Goal: Information Seeking & Learning: Find specific fact

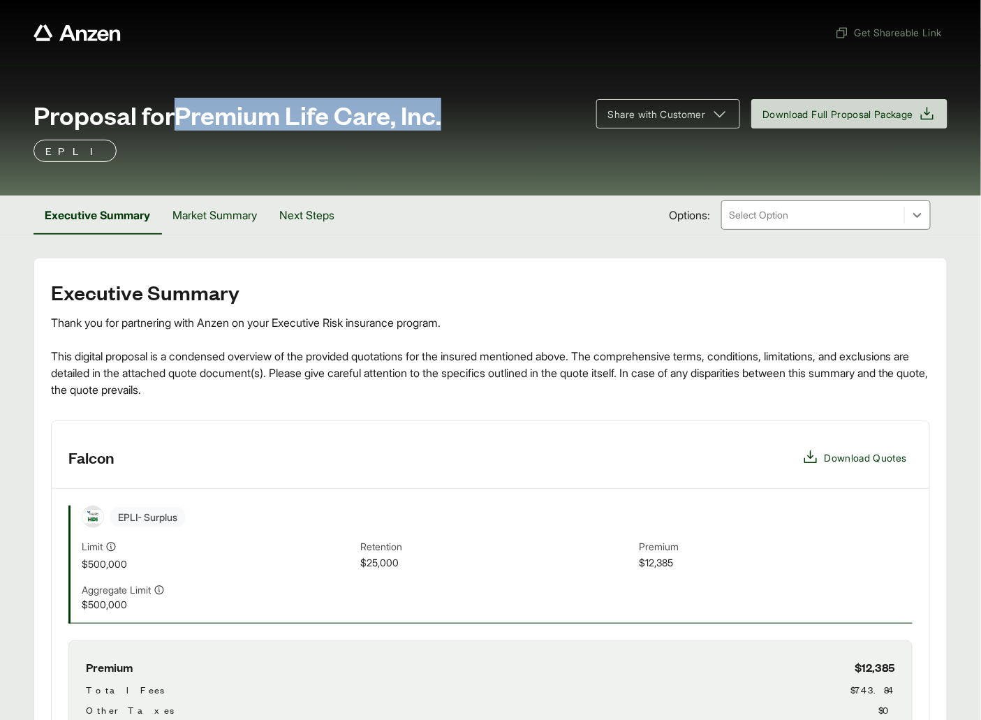
drag, startPoint x: 183, startPoint y: 114, endPoint x: 449, endPoint y: 121, distance: 266.0
click at [449, 121] on div "Proposal for Premium Life Care, Inc." at bounding box center [307, 115] width 546 height 28
copy span "Premium Life Care, Inc."
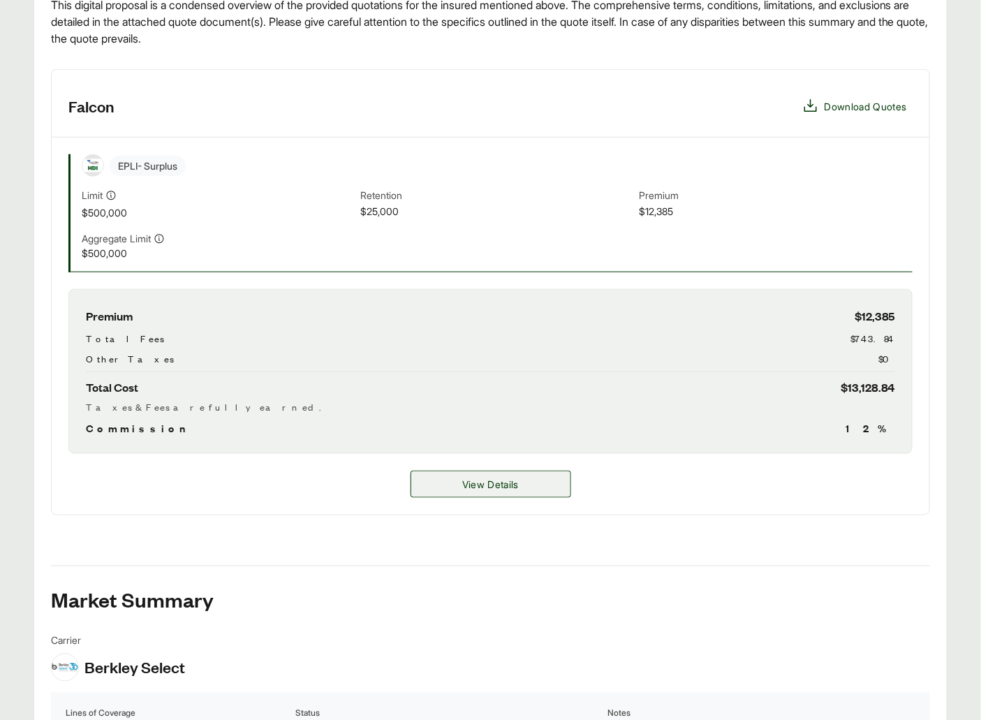
click at [482, 477] on span "View Details" at bounding box center [490, 484] width 57 height 15
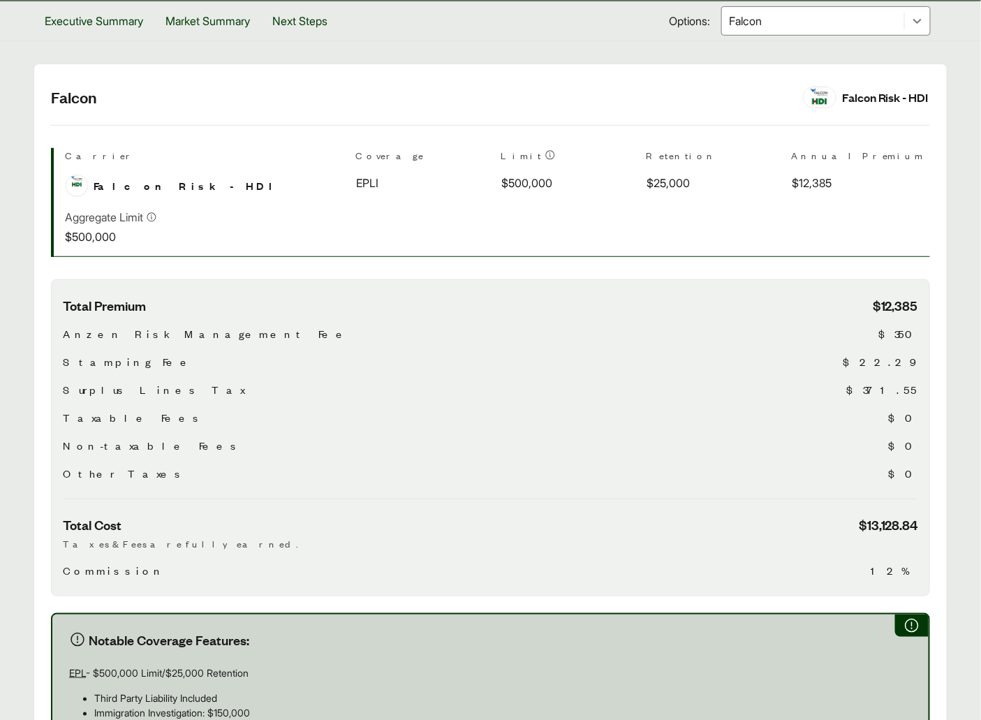
scroll to position [464, 0]
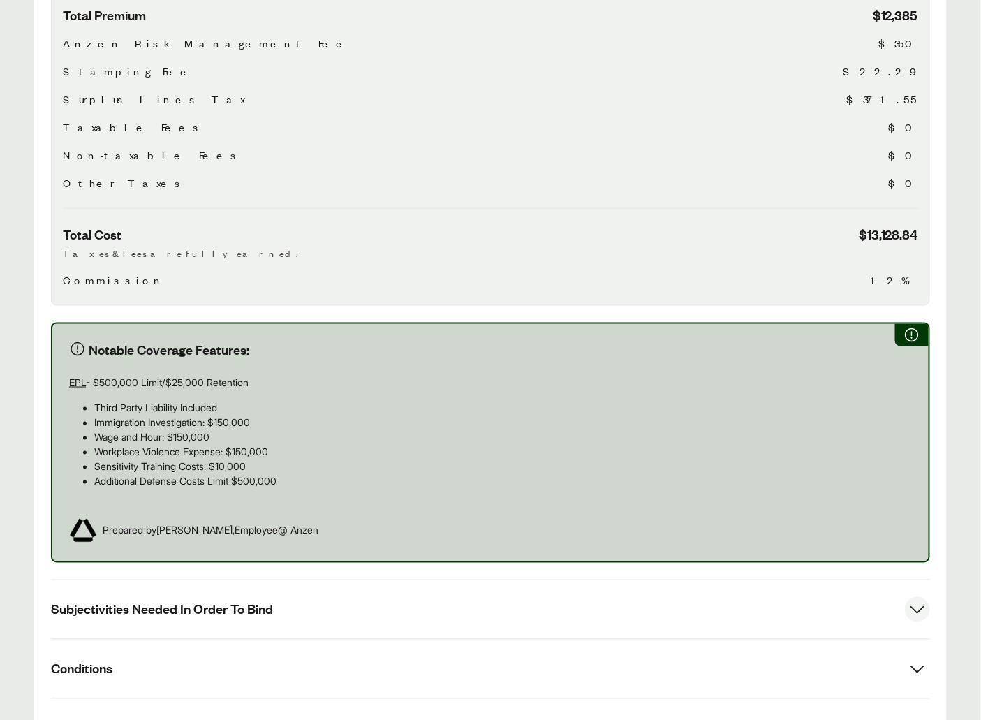
click at [252, 587] on button "Subjectivities Needed In Order To Bind" at bounding box center [490, 609] width 879 height 59
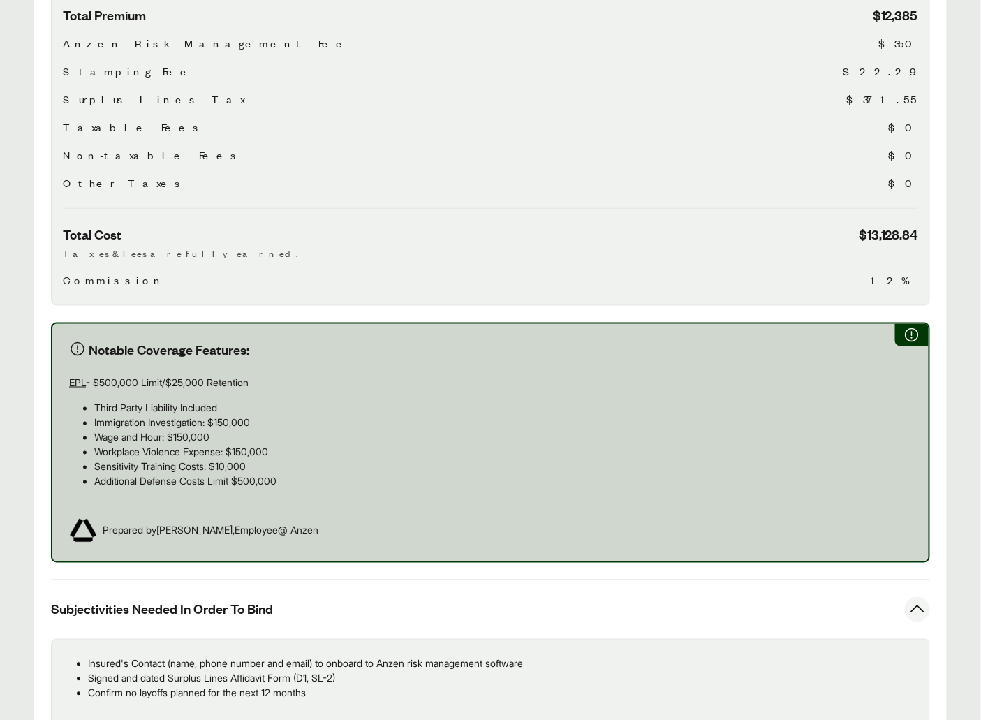
scroll to position [535, 0]
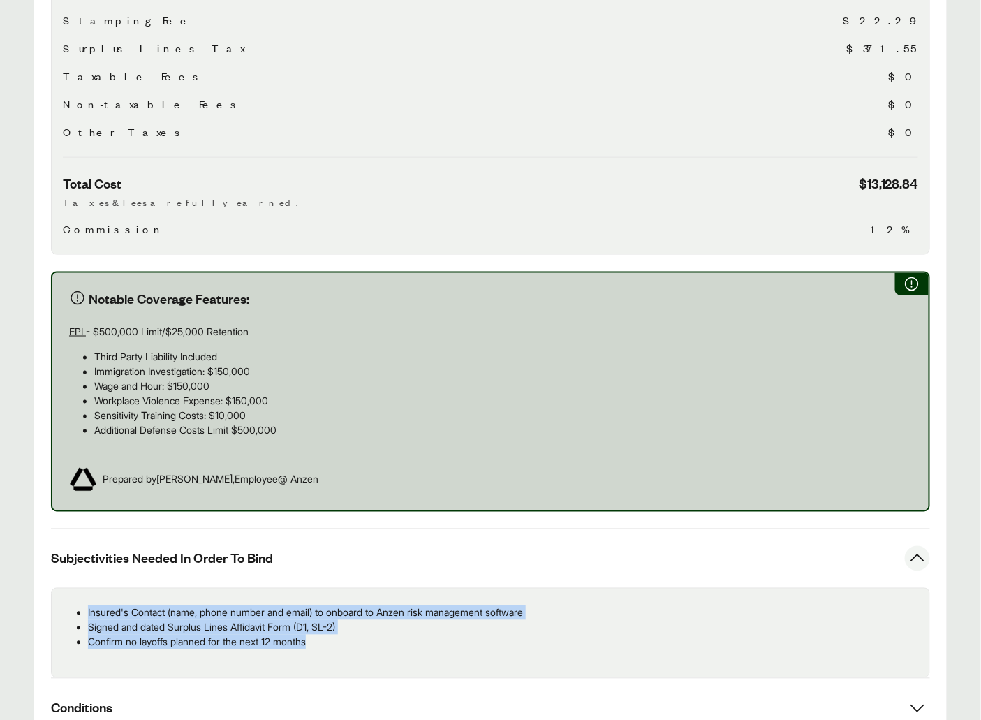
drag, startPoint x: 291, startPoint y: 640, endPoint x: 88, endPoint y: 616, distance: 204.6
click at [88, 616] on ul "Insured's Contact (name, phone number and email) to onboard to Anzen risk manag…" at bounding box center [490, 627] width 855 height 44
copy ul "Insured's Contact (name, phone number and email) to onboard to Anzen risk manag…"
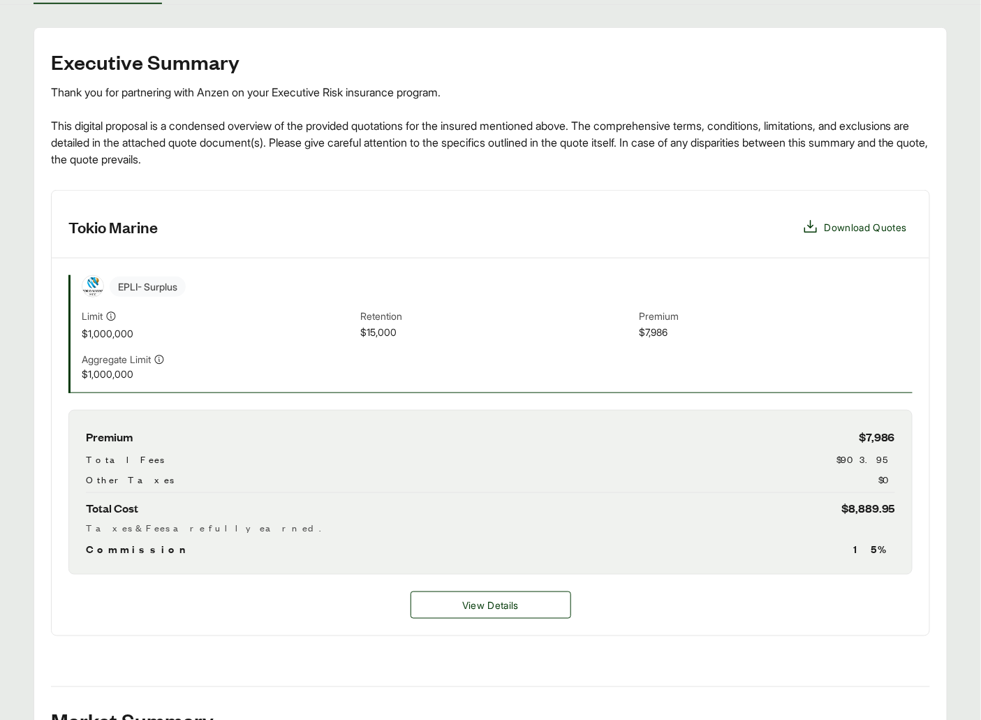
scroll to position [534, 0]
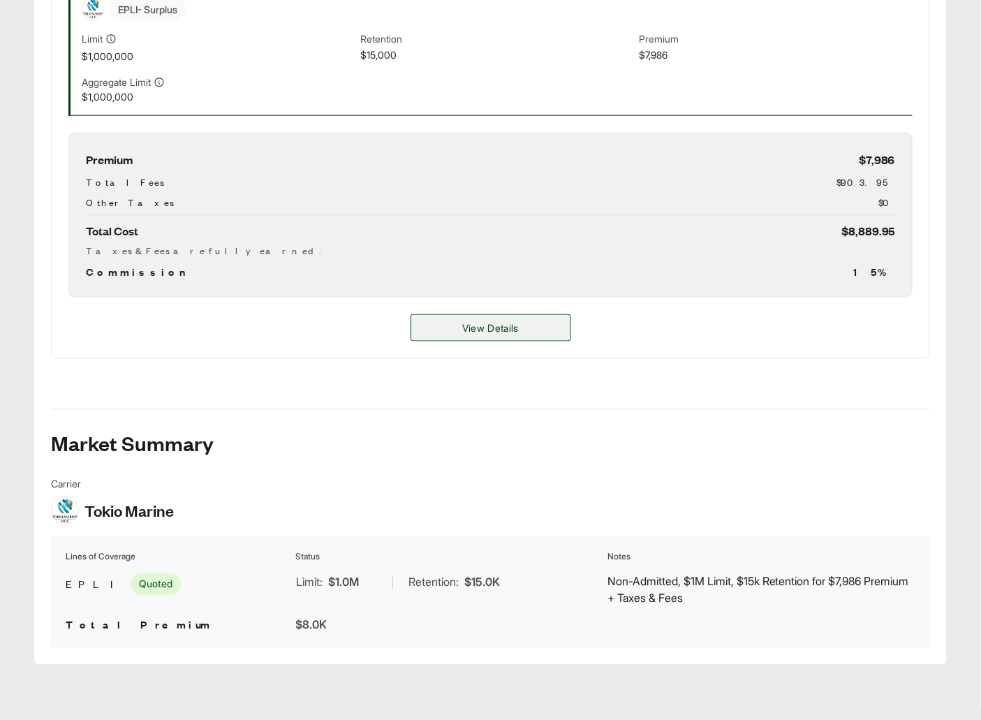
drag, startPoint x: 476, startPoint y: 371, endPoint x: 464, endPoint y: 339, distance: 33.6
click at [473, 366] on div "Executive Summary Thank you for partnering with Anzen on your Executive Risk in…" at bounding box center [490, 210] width 879 height 875
click at [465, 327] on span "View Details" at bounding box center [490, 327] width 57 height 15
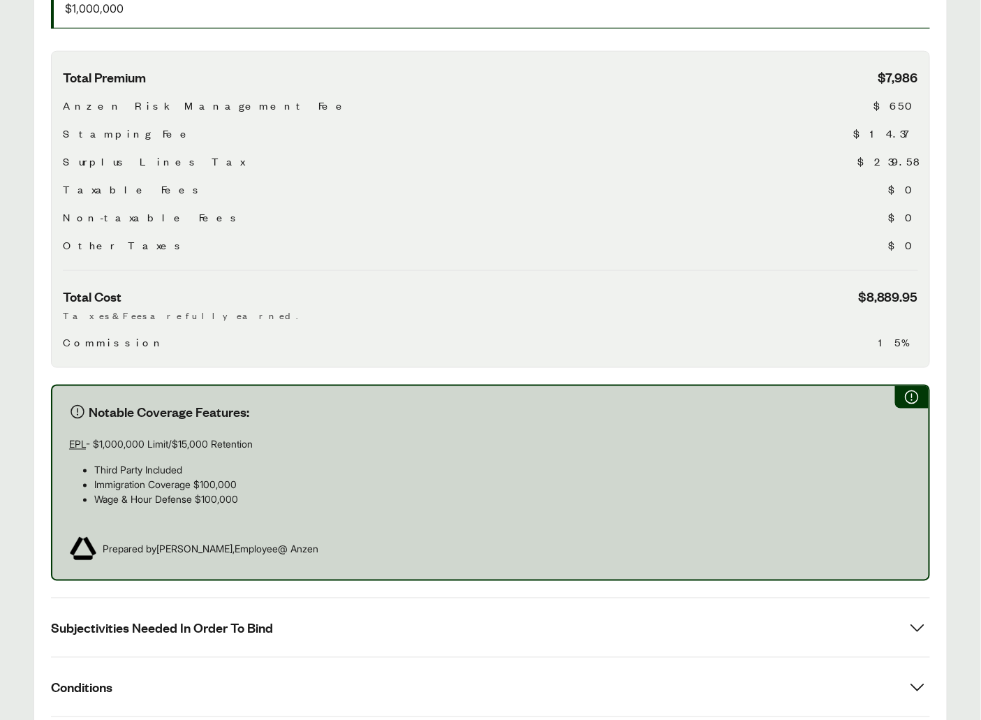
scroll to position [634, 0]
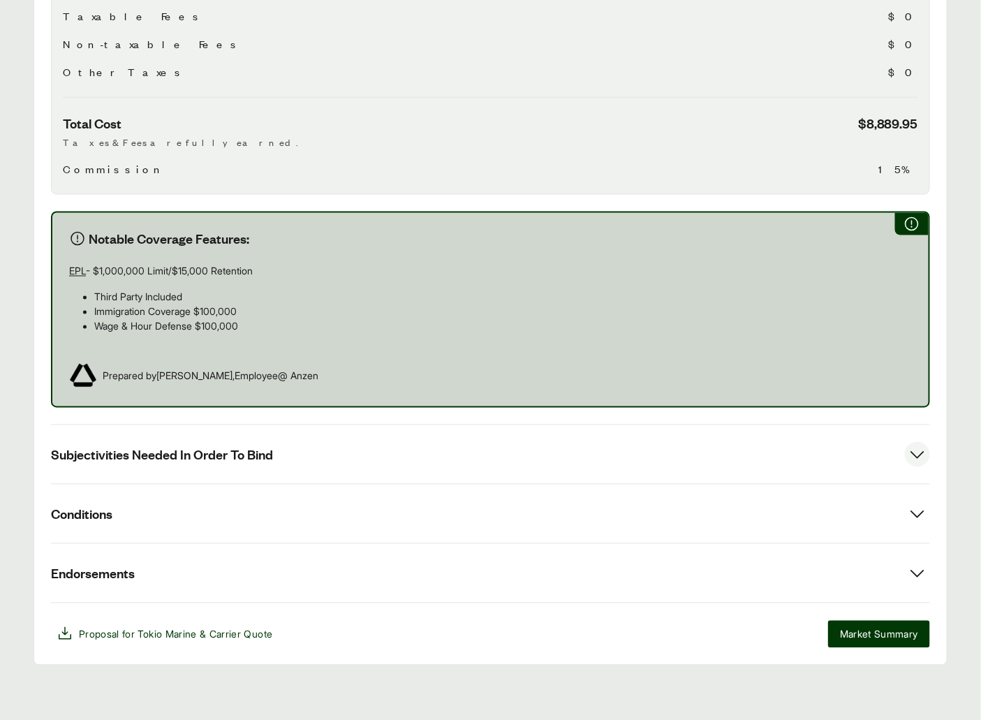
click at [246, 447] on span "Subjectivities Needed In Order To Bind" at bounding box center [162, 454] width 222 height 17
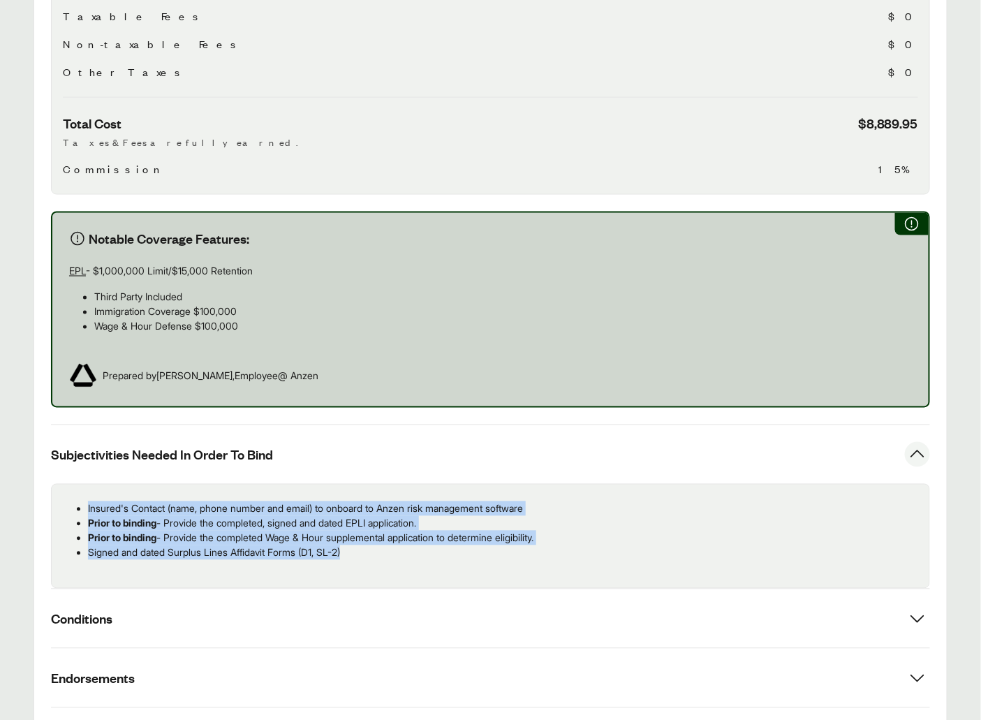
drag, startPoint x: 399, startPoint y: 558, endPoint x: 70, endPoint y: 507, distance: 332.7
click at [70, 507] on div "Insured's Contact (name, phone number and email) to onboard to Anzen risk manag…" at bounding box center [490, 536] width 879 height 105
copy ul "Insured's Contact (name, phone number and email) to onboard to Anzen risk manag…"
